Goal: Obtain resource: Download file/media

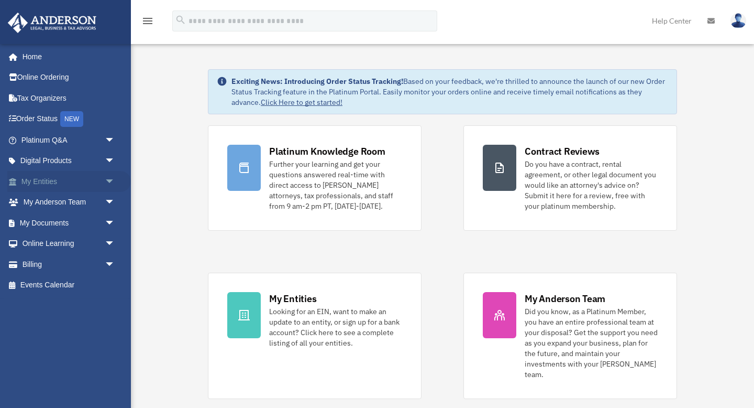
click at [112, 183] on span "arrow_drop_down" at bounding box center [115, 181] width 21 height 21
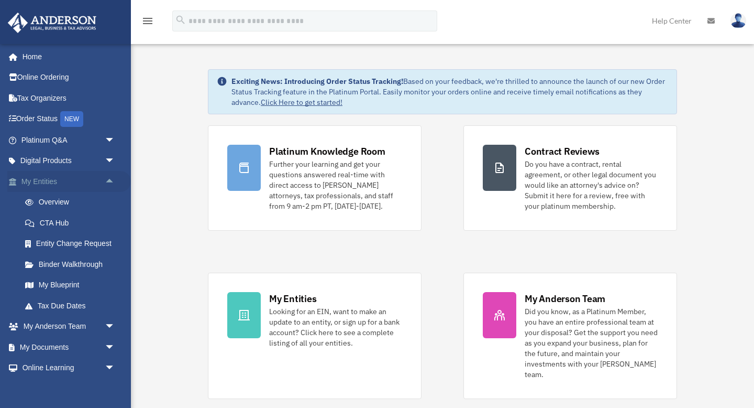
click at [112, 183] on span "arrow_drop_up" at bounding box center [115, 181] width 21 height 21
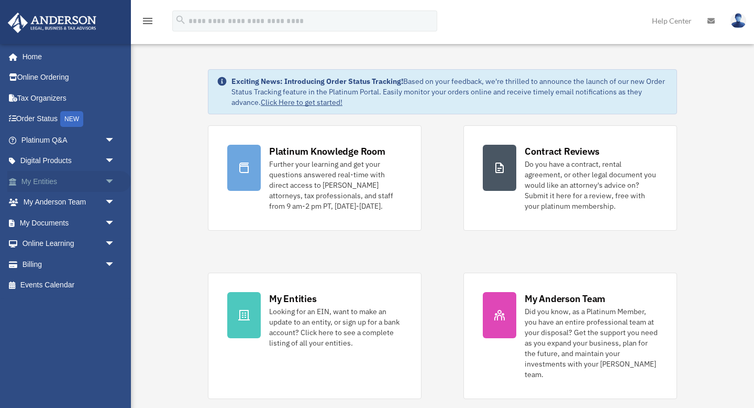
click at [112, 183] on span "arrow_drop_down" at bounding box center [115, 181] width 21 height 21
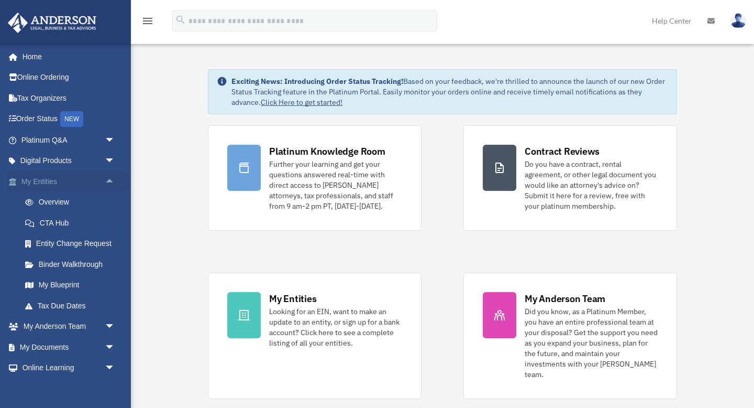
click at [112, 183] on span "arrow_drop_up" at bounding box center [115, 181] width 21 height 21
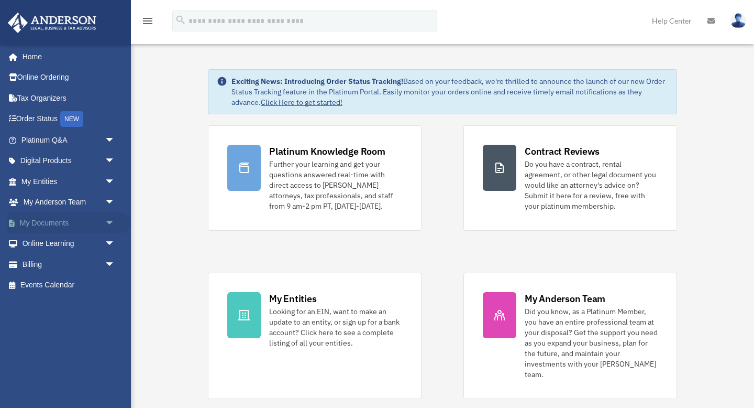
click at [108, 224] on span "arrow_drop_down" at bounding box center [115, 222] width 21 height 21
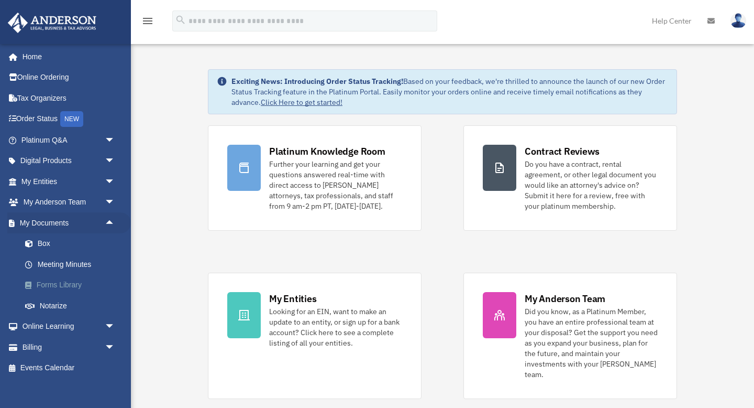
click at [71, 284] on link "Forms Library" at bounding box center [73, 284] width 116 height 21
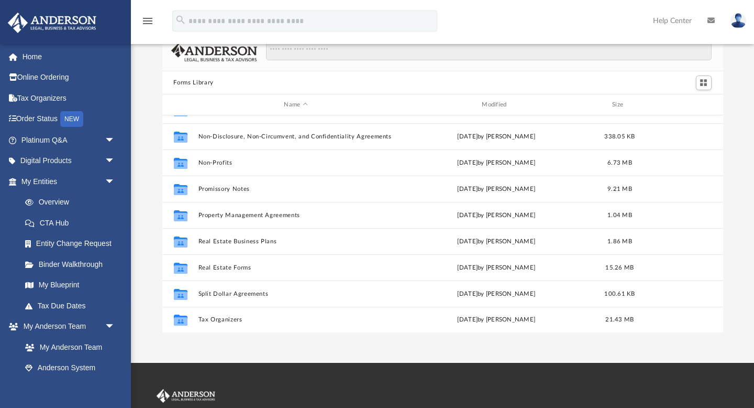
scroll to position [32, 0]
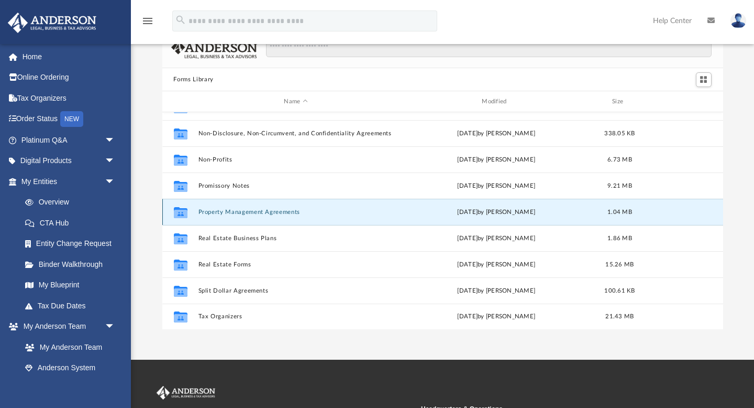
click at [278, 210] on button "Property Management Agreements" at bounding box center [296, 211] width 196 height 7
click at [256, 212] on button "Property Management Agreements" at bounding box center [296, 211] width 196 height 7
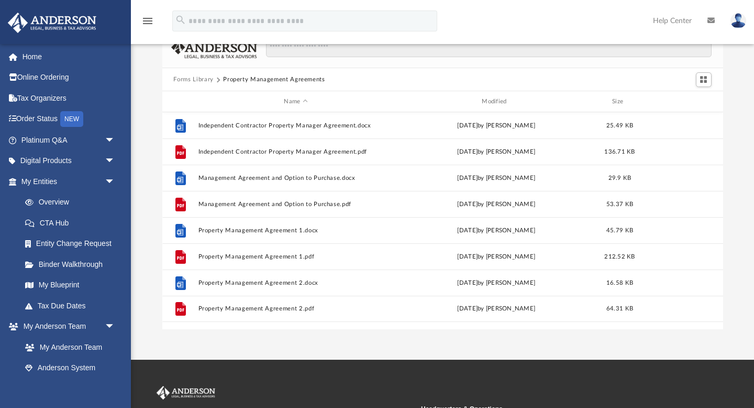
scroll to position [0, 0]
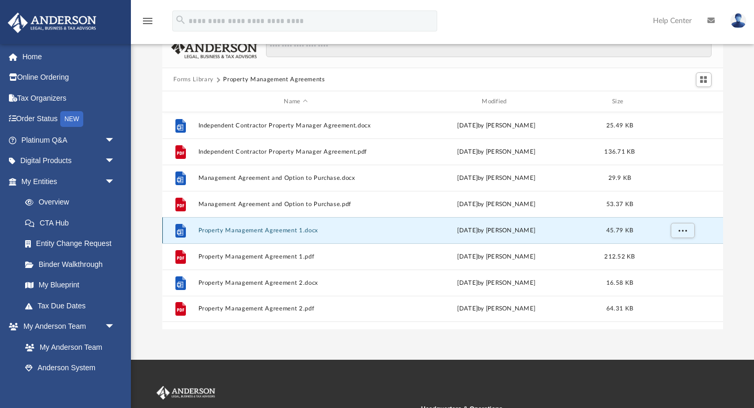
click at [300, 229] on button "Property Management Agreement 1.docx" at bounding box center [296, 230] width 196 height 7
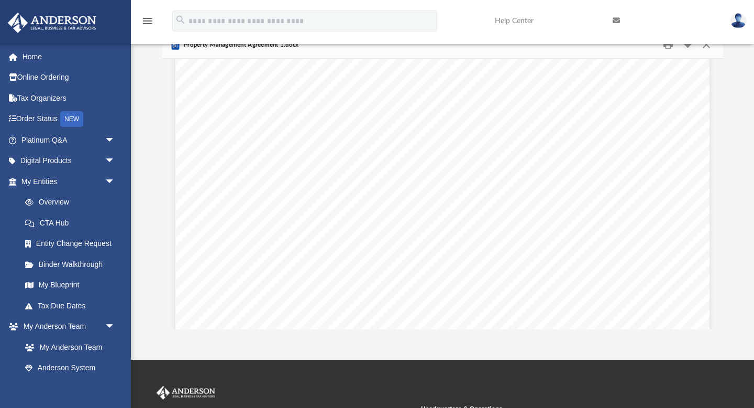
scroll to position [3158, 0]
click at [113, 159] on span "arrow_drop_down" at bounding box center [115, 160] width 21 height 21
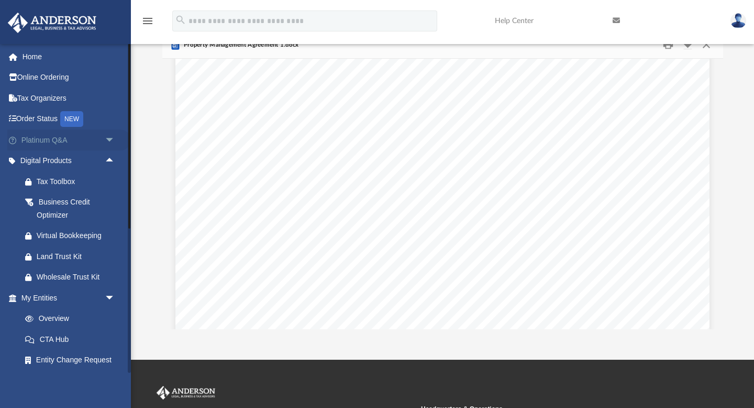
click at [110, 140] on span "arrow_drop_down" at bounding box center [115, 139] width 21 height 21
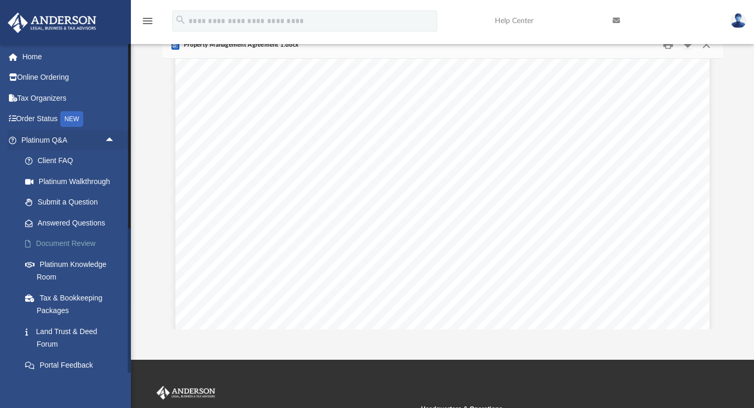
click at [82, 240] on link "Document Review" at bounding box center [73, 243] width 116 height 21
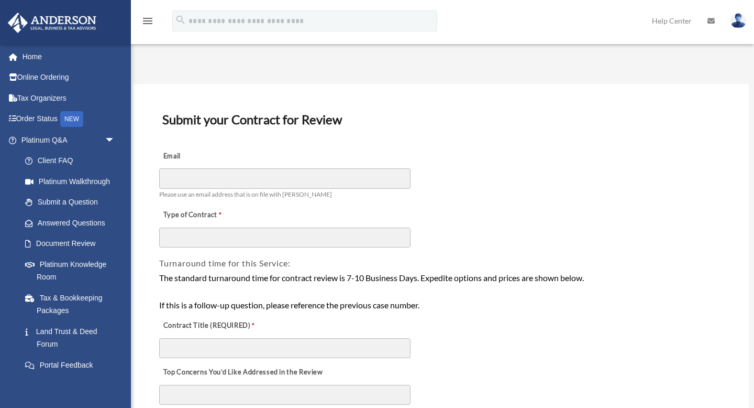
scroll to position [95, 0]
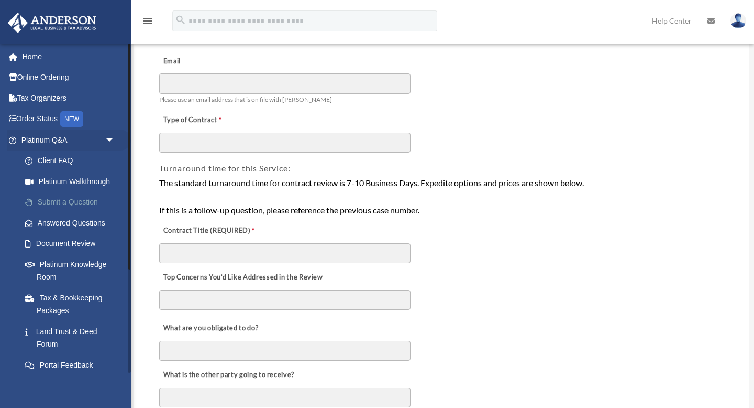
click at [82, 203] on link "Submit a Question" at bounding box center [73, 202] width 116 height 21
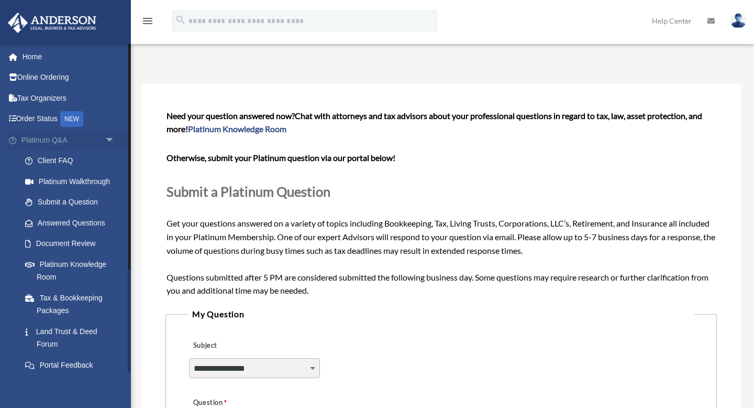
click at [47, 138] on link "Platinum Q&A arrow_drop_down" at bounding box center [69, 139] width 124 height 21
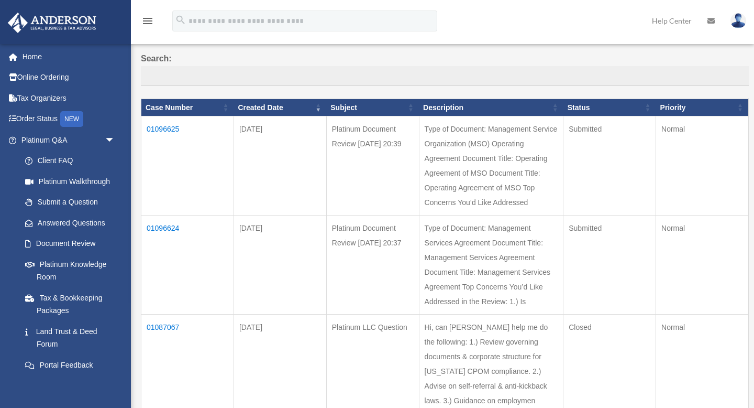
scroll to position [76, 0]
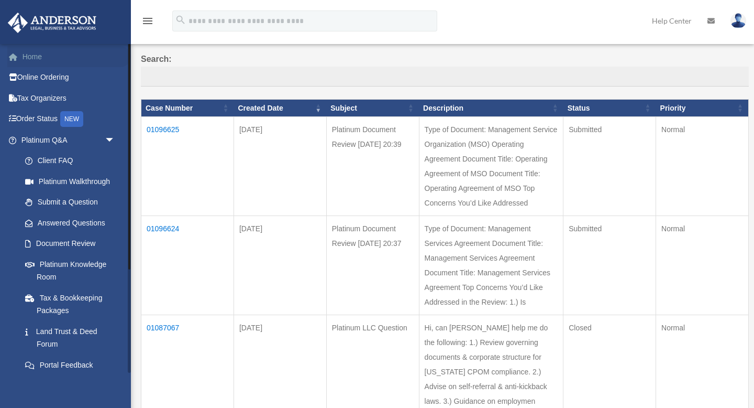
click at [47, 55] on link "Home" at bounding box center [69, 56] width 124 height 21
